Goal: Connect with others: Participate in discussion

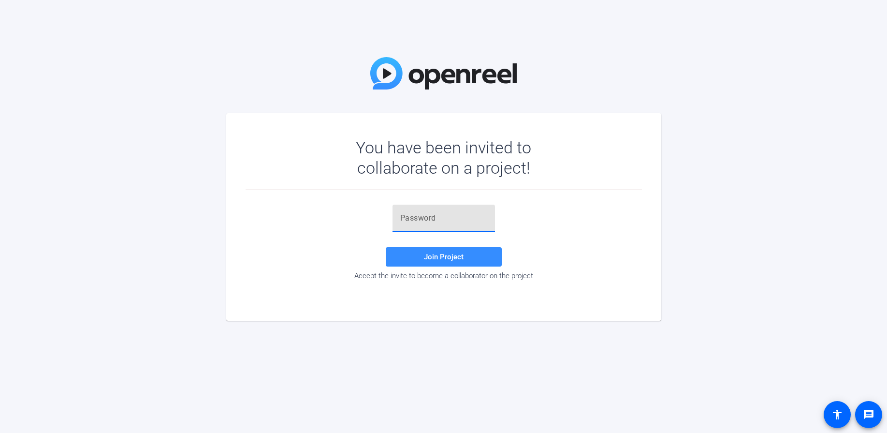
paste input "Vr%M1V"
type input "Vr%M1V"
click at [441, 257] on span "Join Project" at bounding box center [444, 256] width 40 height 9
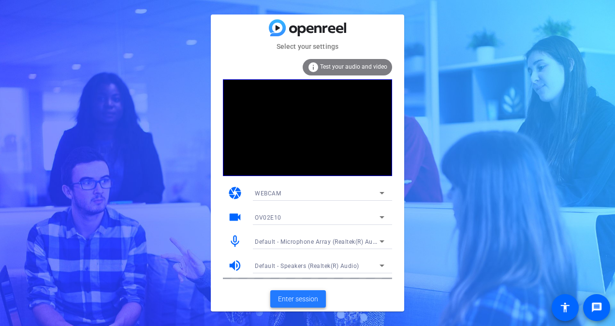
click at [303, 298] on span "Enter session" at bounding box center [298, 299] width 40 height 10
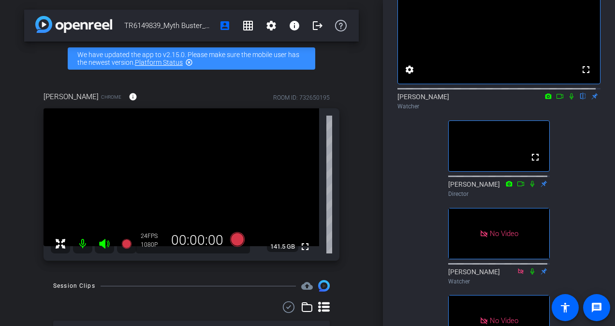
scroll to position [48, 0]
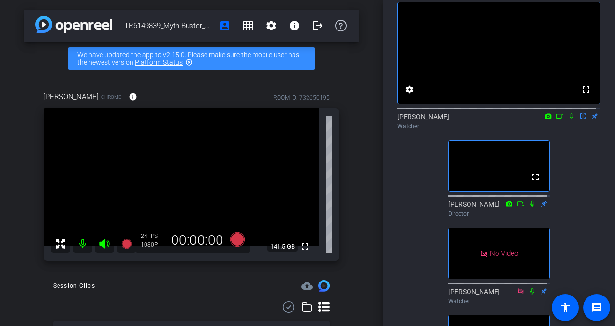
click at [567, 119] on icon at bounding box center [571, 116] width 8 height 7
click at [557, 118] on icon at bounding box center [559, 116] width 7 height 5
click at [581, 119] on icon at bounding box center [583, 116] width 5 height 6
click at [581, 119] on icon at bounding box center [583, 116] width 4 height 6
drag, startPoint x: 578, startPoint y: 125, endPoint x: 578, endPoint y: 145, distance: 20.3
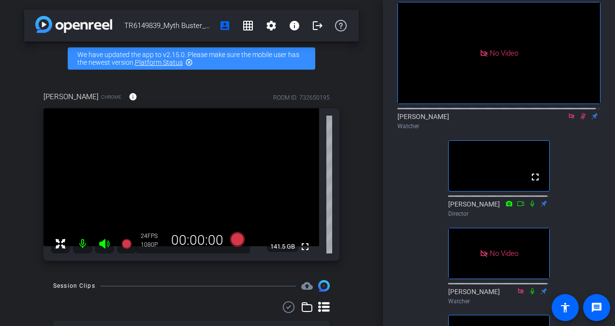
click at [578, 131] on div "[PERSON_NAME] Watcher" at bounding box center [498, 121] width 203 height 19
click at [579, 119] on icon at bounding box center [583, 116] width 8 height 7
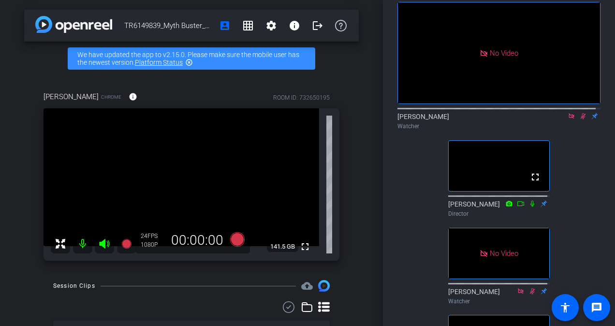
click at [580, 119] on icon at bounding box center [583, 116] width 8 height 7
click at [581, 119] on icon at bounding box center [583, 116] width 4 height 6
click at [579, 119] on icon at bounding box center [583, 116] width 8 height 7
click at [567, 119] on icon at bounding box center [571, 116] width 8 height 7
